Goal: Task Accomplishment & Management: Manage account settings

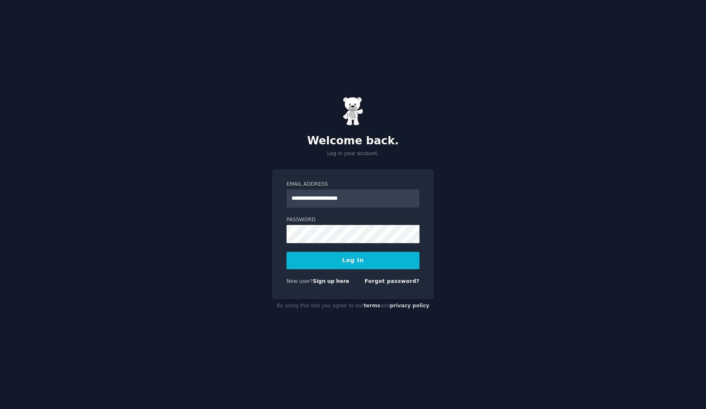
type input "**********"
click at [404, 277] on form "**********" at bounding box center [353, 234] width 133 height 107
click at [399, 284] on div "Forgot password?" at bounding box center [392, 283] width 55 height 10
click at [399, 280] on link "Forgot password?" at bounding box center [392, 281] width 55 height 6
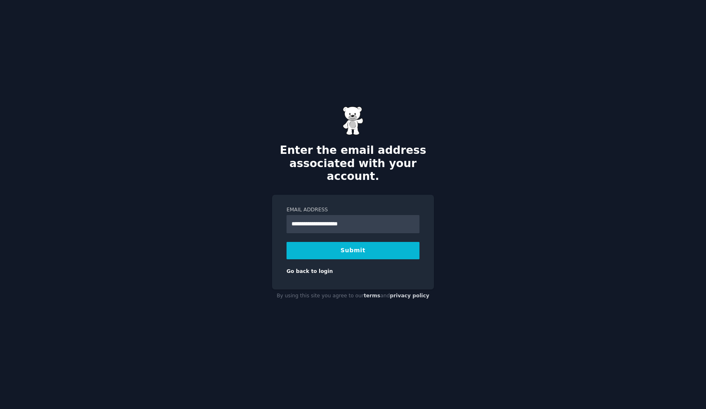
type input "**********"
click at [353, 243] on button "Submit" at bounding box center [353, 250] width 133 height 17
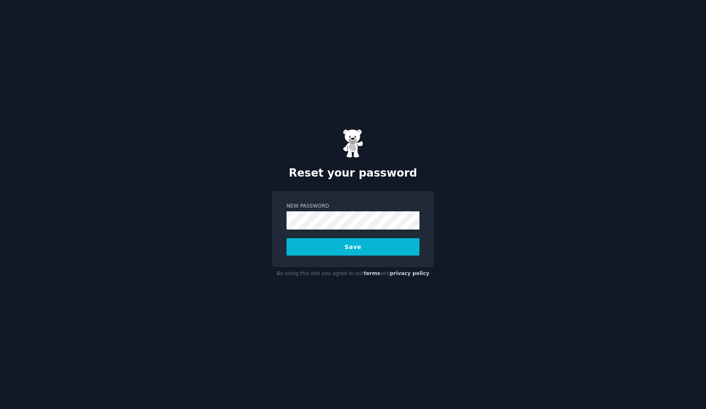
click at [388, 234] on form "New Password Save" at bounding box center [353, 228] width 133 height 53
click at [354, 245] on button "Save" at bounding box center [353, 246] width 133 height 17
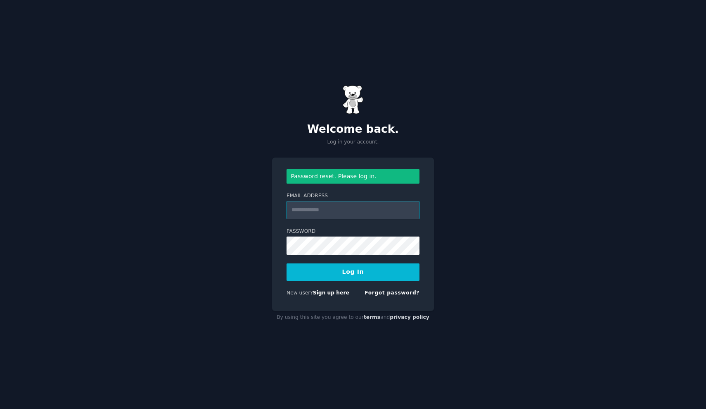
type input "**********"
click at [361, 266] on button "Log In" at bounding box center [353, 271] width 133 height 17
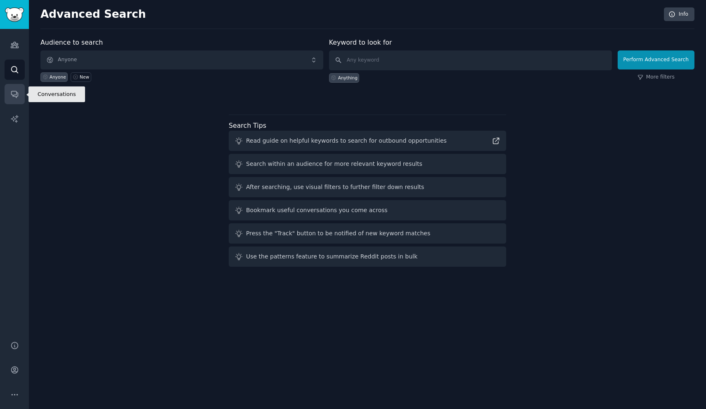
click at [14, 94] on icon "Sidebar" at bounding box center [14, 94] width 9 height 9
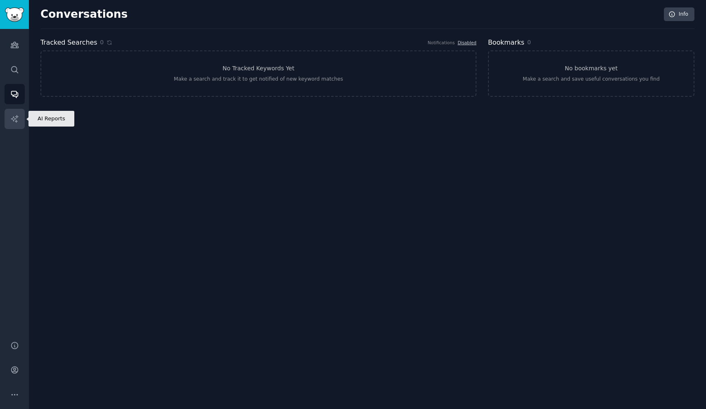
click at [14, 117] on icon "Sidebar" at bounding box center [14, 118] width 9 height 9
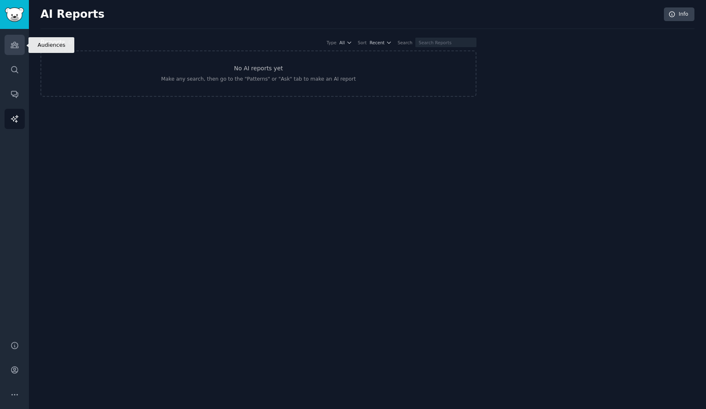
click at [21, 45] on link "Audiences" at bounding box center [15, 45] width 20 height 20
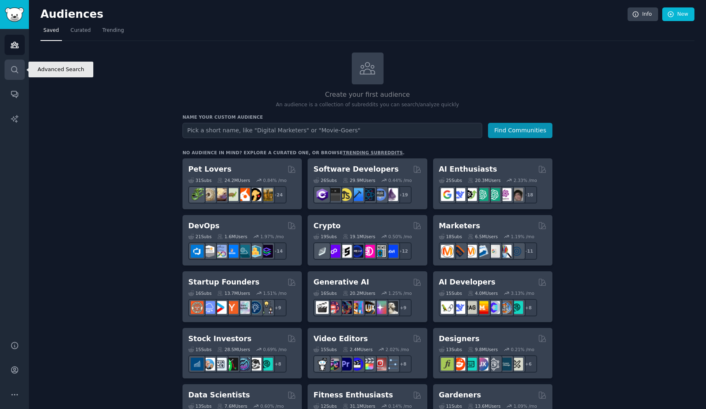
click at [13, 71] on icon "Sidebar" at bounding box center [14, 69] width 7 height 7
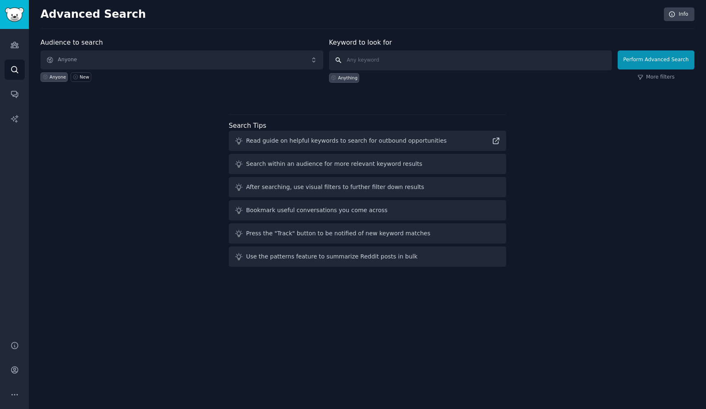
click at [479, 62] on input "text" at bounding box center [470, 60] width 283 height 20
type input "I wish"
click at [658, 59] on button "Perform Advanced Search" at bounding box center [656, 59] width 77 height 19
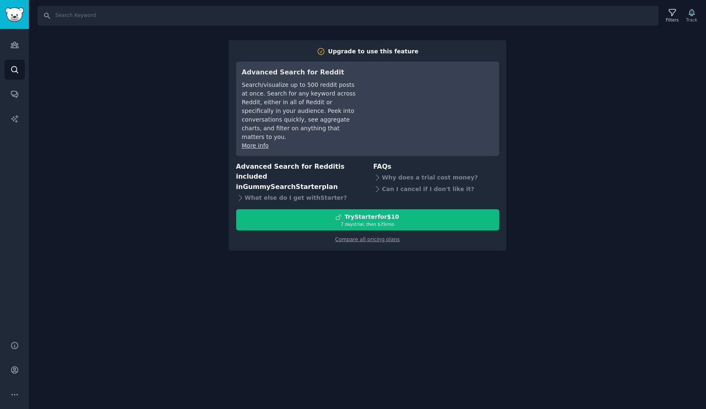
click at [332, 260] on div "Search Filters Track Upgrade to use this feature Advanced Search for Reddit Sea…" at bounding box center [367, 204] width 677 height 409
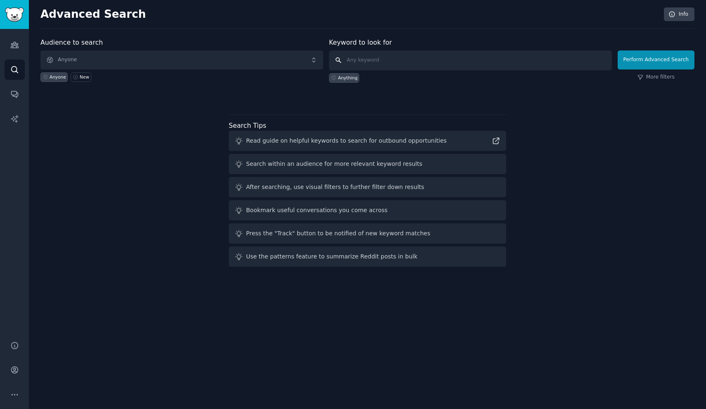
click at [404, 56] on input "text" at bounding box center [470, 60] width 283 height 20
click at [417, 145] on div "Read guide on helpful keywords to search for outbound opportunities" at bounding box center [368, 141] width 278 height 20
click at [406, 142] on div "Read guide on helpful keywords to search for outbound opportunities" at bounding box center [346, 140] width 201 height 9
click at [494, 138] on icon at bounding box center [497, 141] width 6 height 6
click at [344, 78] on div "Anything" at bounding box center [347, 78] width 19 height 6
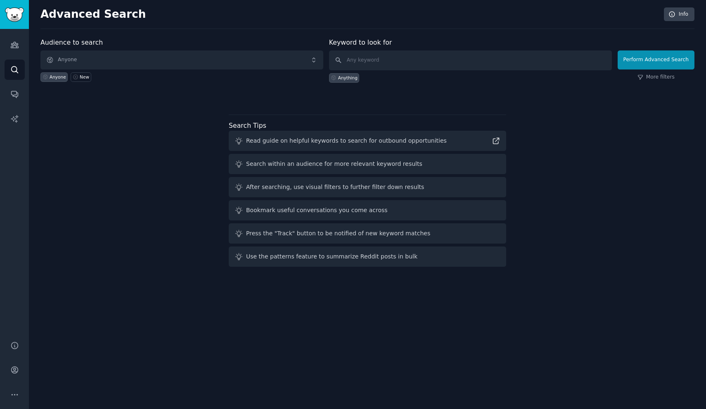
click at [341, 75] on div "Anything" at bounding box center [347, 78] width 19 height 6
click at [686, 16] on link "Info" at bounding box center [679, 14] width 31 height 14
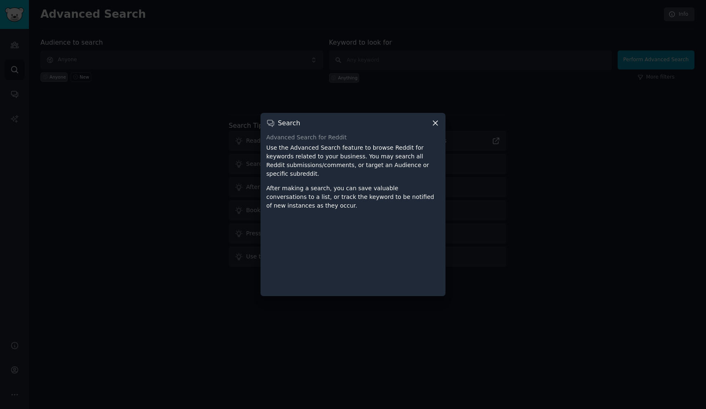
click at [430, 123] on div "Search" at bounding box center [353, 123] width 174 height 9
click at [438, 123] on icon at bounding box center [435, 123] width 9 height 9
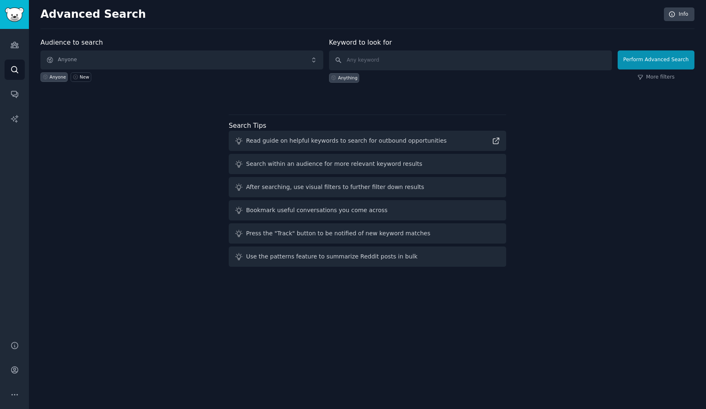
click at [13, 12] on img "Sidebar" at bounding box center [14, 14] width 19 height 14
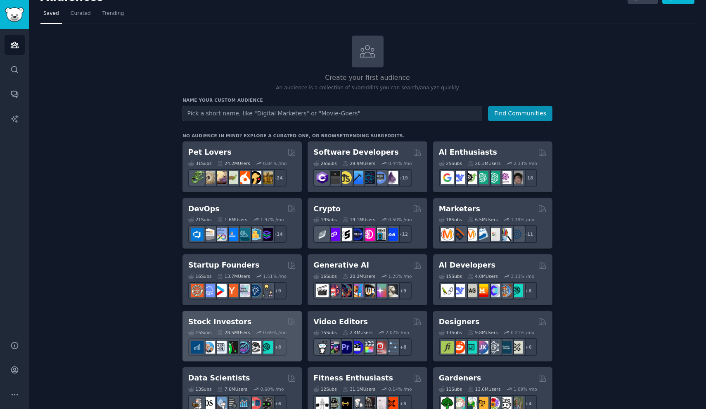
scroll to position [21, 0]
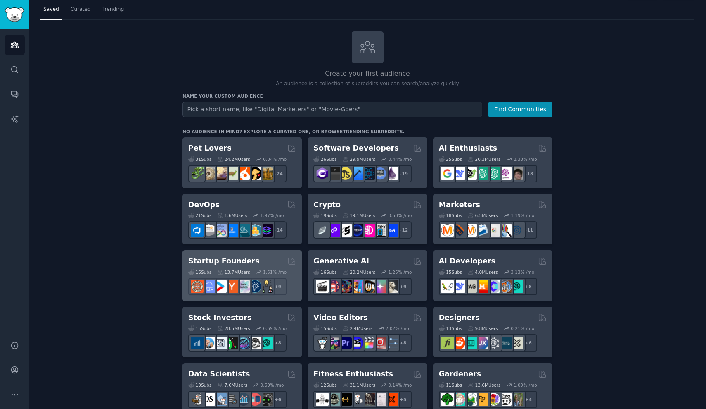
click at [228, 269] on div "13.7M Users" at bounding box center [233, 272] width 33 height 6
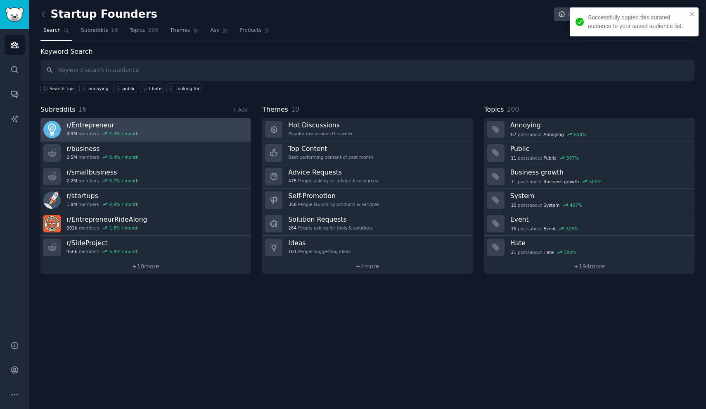
click at [127, 128] on h3 "r/ Entrepreneur" at bounding box center [103, 125] width 72 height 9
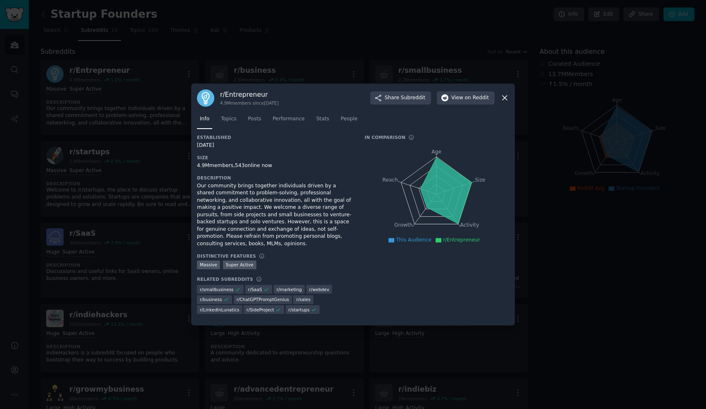
scroll to position [32, 0]
click at [518, 190] on div at bounding box center [353, 204] width 706 height 409
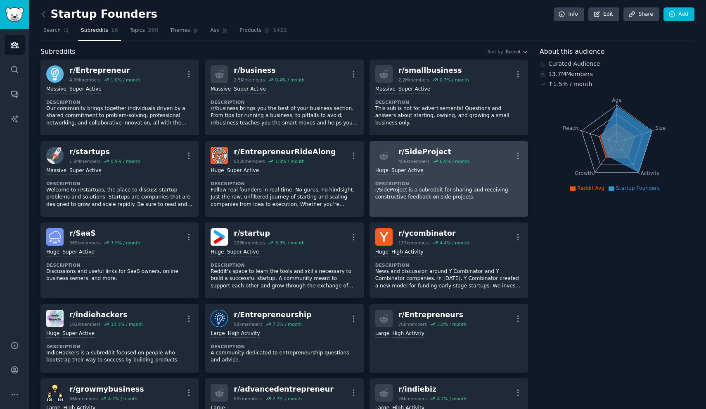
click at [386, 147] on div at bounding box center [384, 155] width 17 height 17
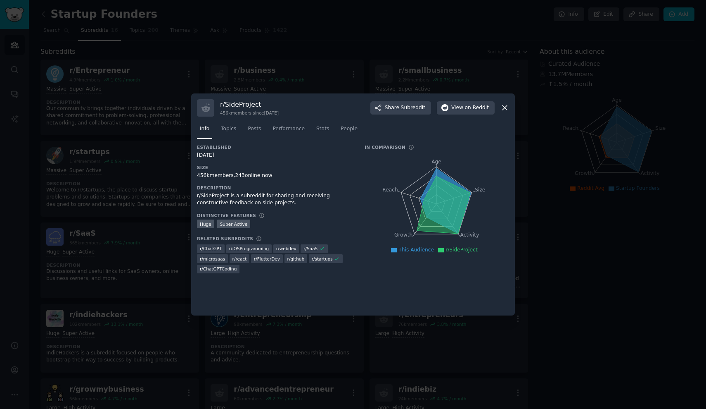
click at [560, 302] on div at bounding box center [353, 204] width 706 height 409
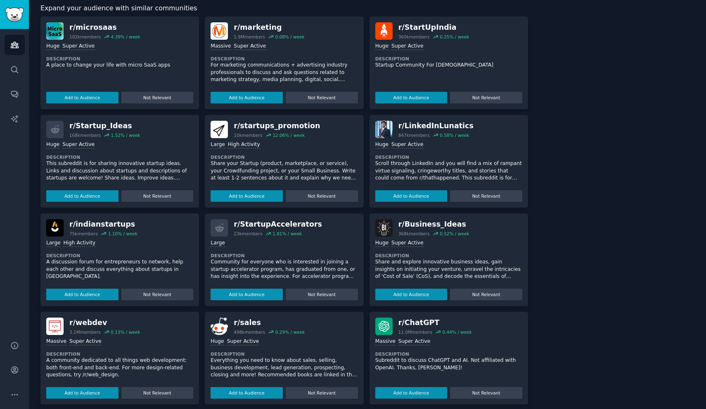
scroll to position [250, 0]
